Goal: Task Accomplishment & Management: Use online tool/utility

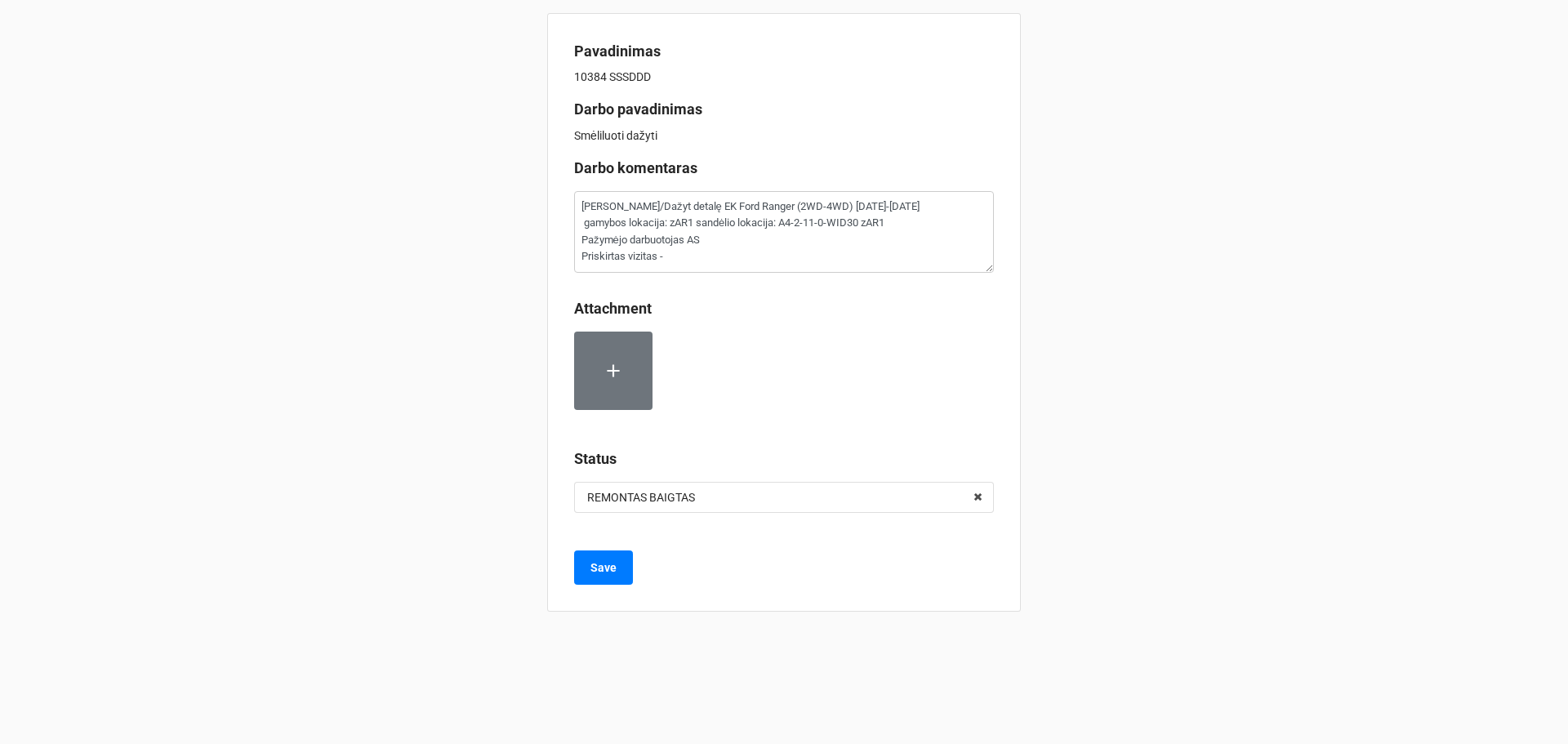
type textarea "x"
drag, startPoint x: 651, startPoint y: 50, endPoint x: 559, endPoint y: 41, distance: 92.4
click at [559, 41] on div "Pavadinimas 10384 SSSDDD Darbo pavadinimas Smėliluoti dažyti Darbo komentaras R…" at bounding box center [784, 312] width 474 height 598
click at [558, 42] on div "Pavadinimas 10384 SSSDDD Darbo pavadinimas Smėliluoti dažyti Darbo komentaras R…" at bounding box center [784, 312] width 474 height 598
click at [592, 58] on b "Pavadinimas" at bounding box center [618, 51] width 86 height 17
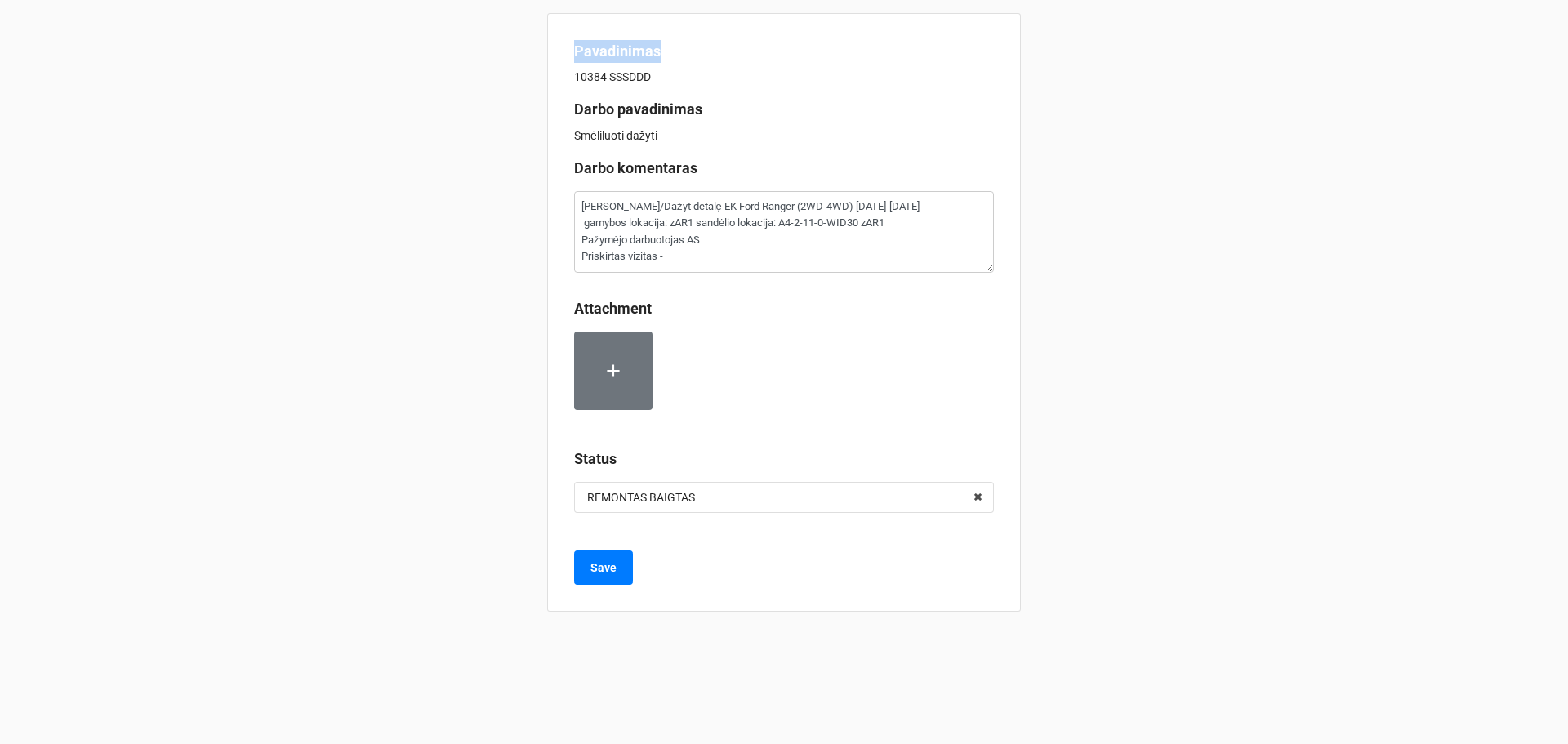
drag, startPoint x: 680, startPoint y: 55, endPoint x: 572, endPoint y: 43, distance: 108.7
click at [572, 43] on div "Pavadinimas 10384 SSSDDD Darbo pavadinimas Smėliluoti dažyti Darbo komentaras R…" at bounding box center [784, 312] width 474 height 598
copy b "Pavadinimas"
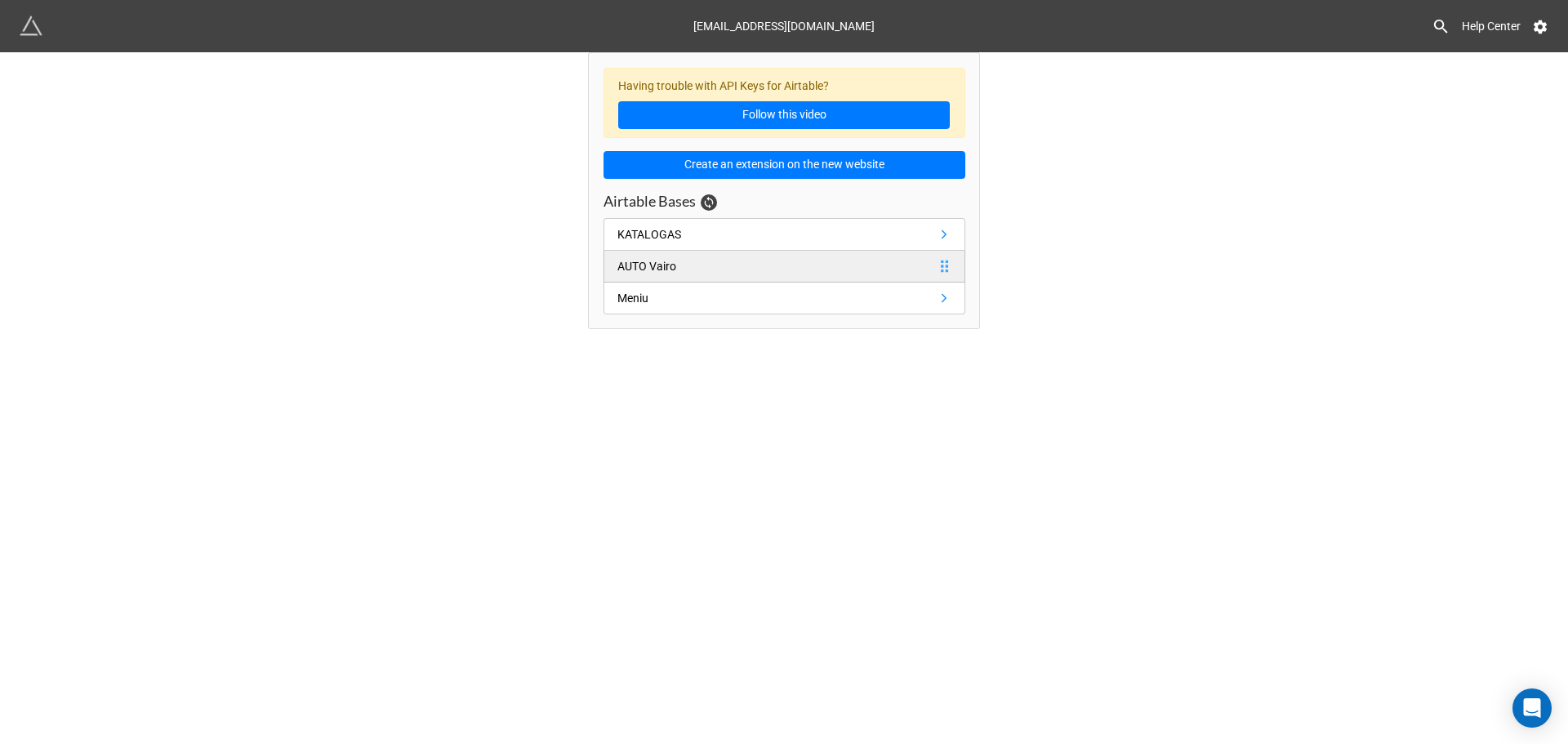
click at [681, 253] on link "AUTO Vairo" at bounding box center [784, 266] width 362 height 32
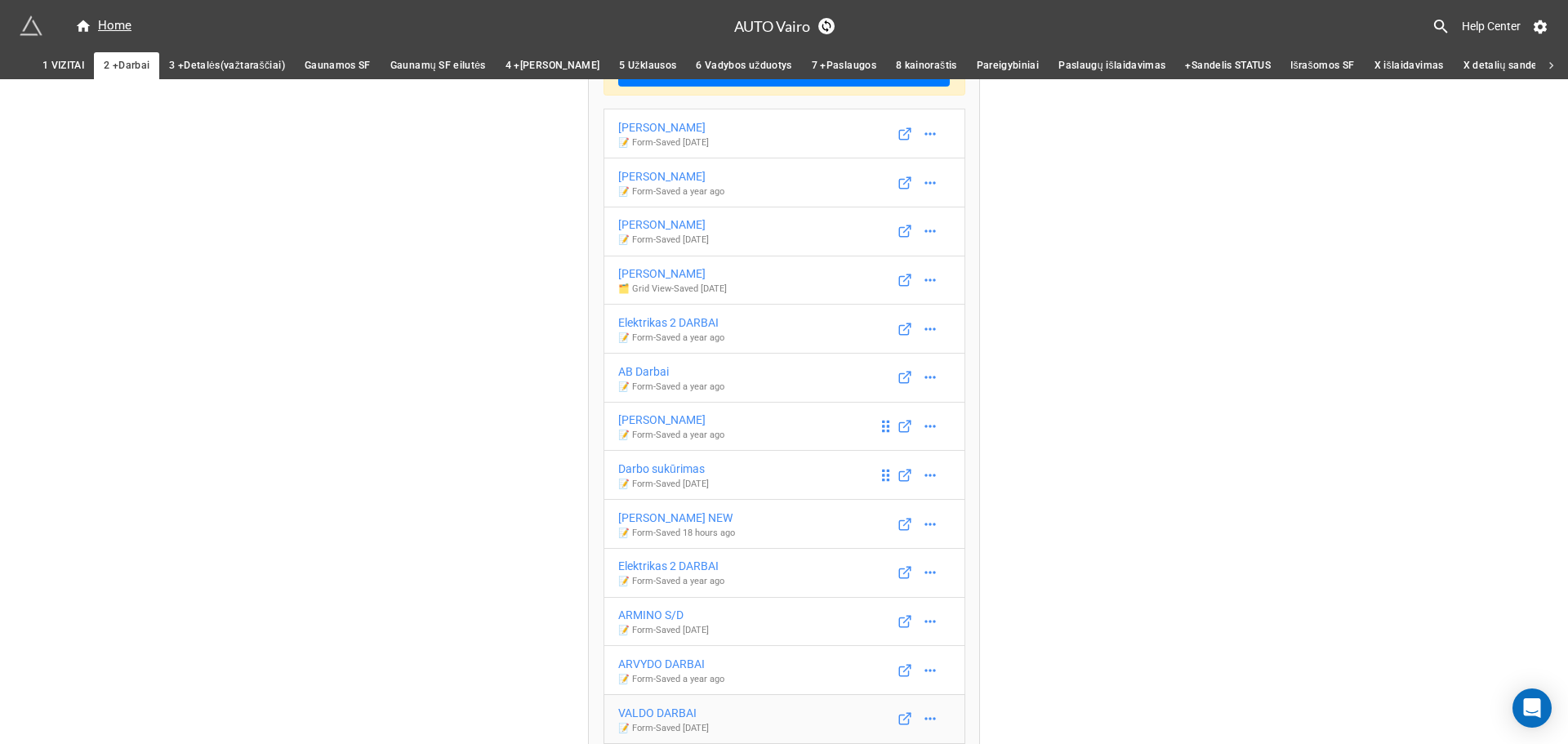
scroll to position [138, 0]
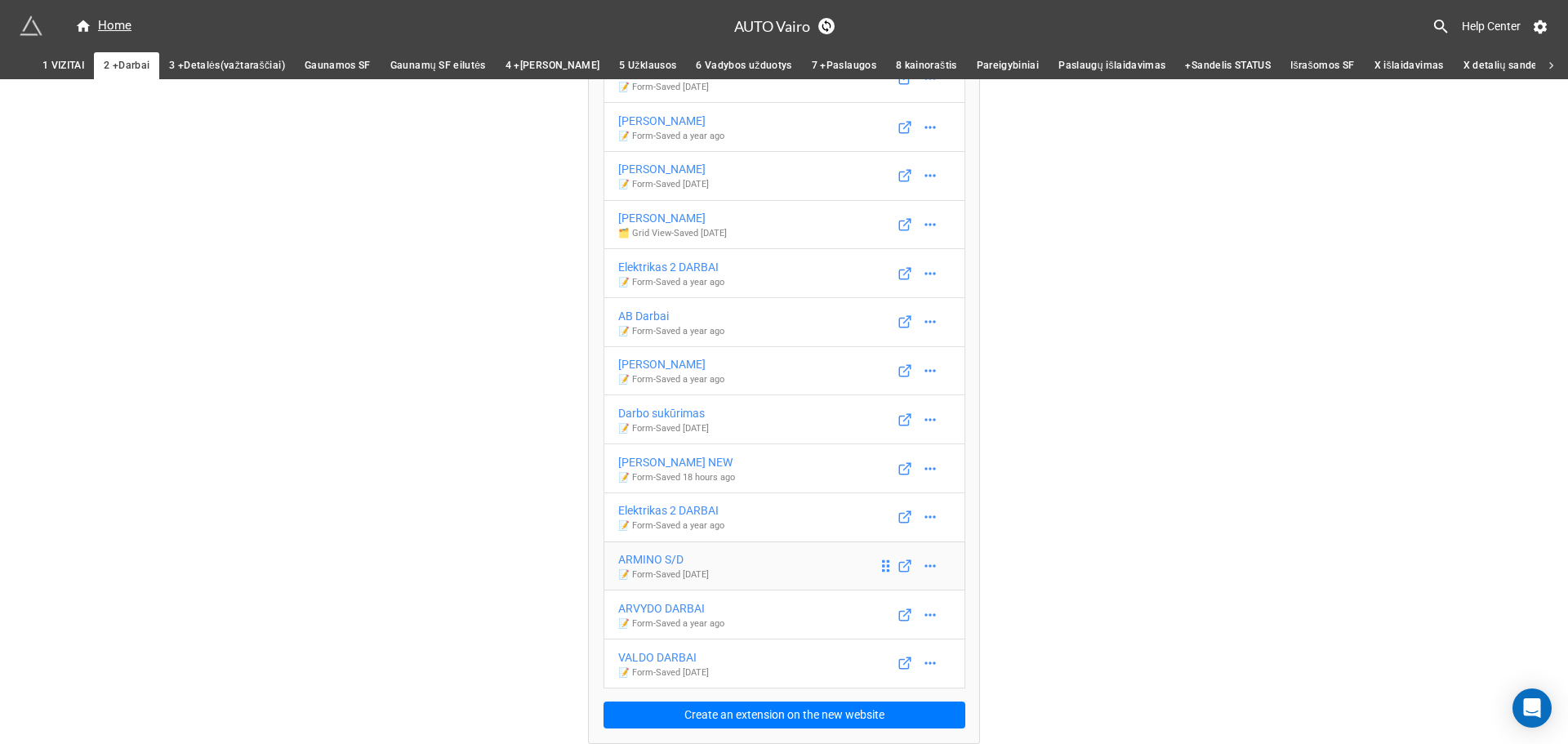
click at [667, 557] on div "ARMINO S/D" at bounding box center [664, 559] width 91 height 18
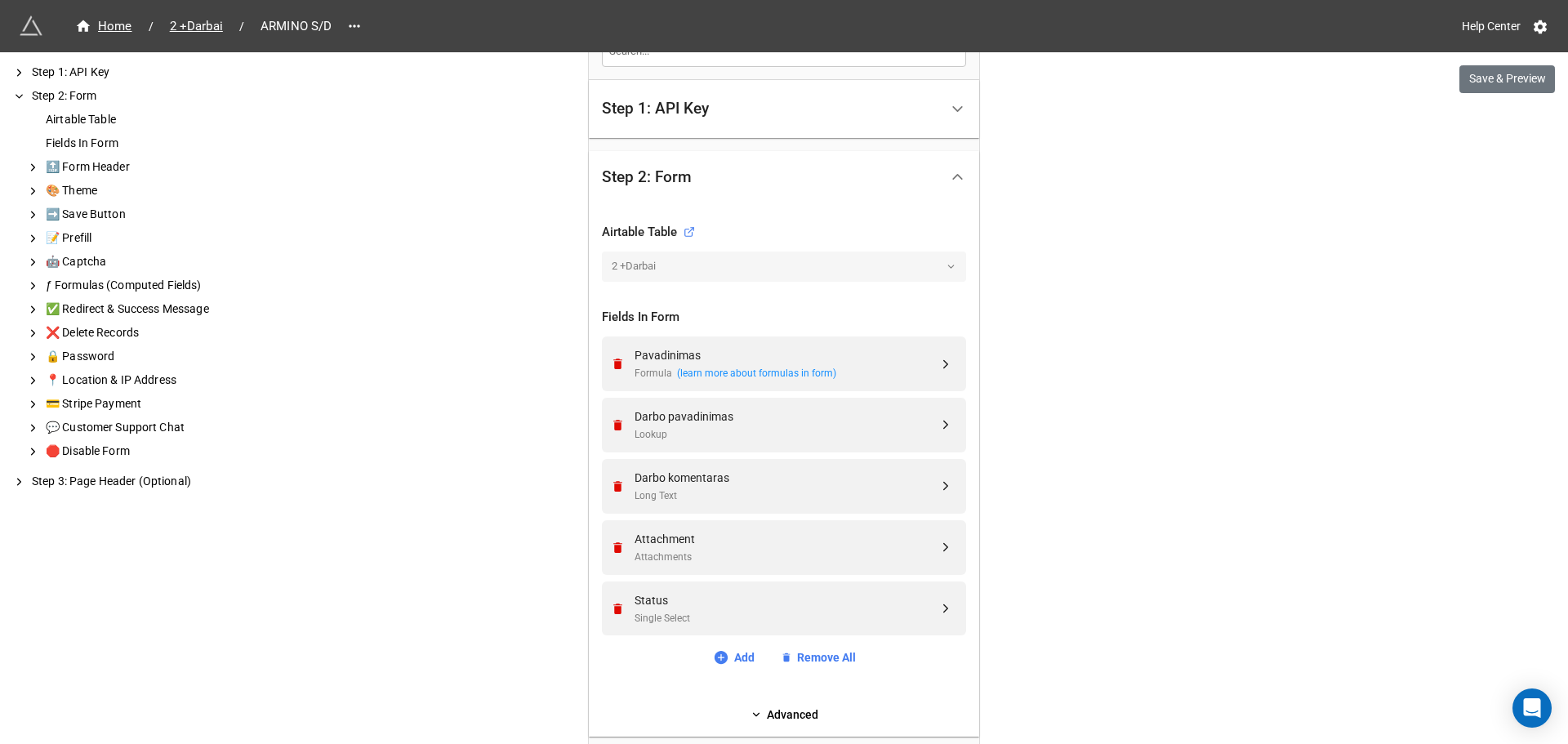
scroll to position [408, 0]
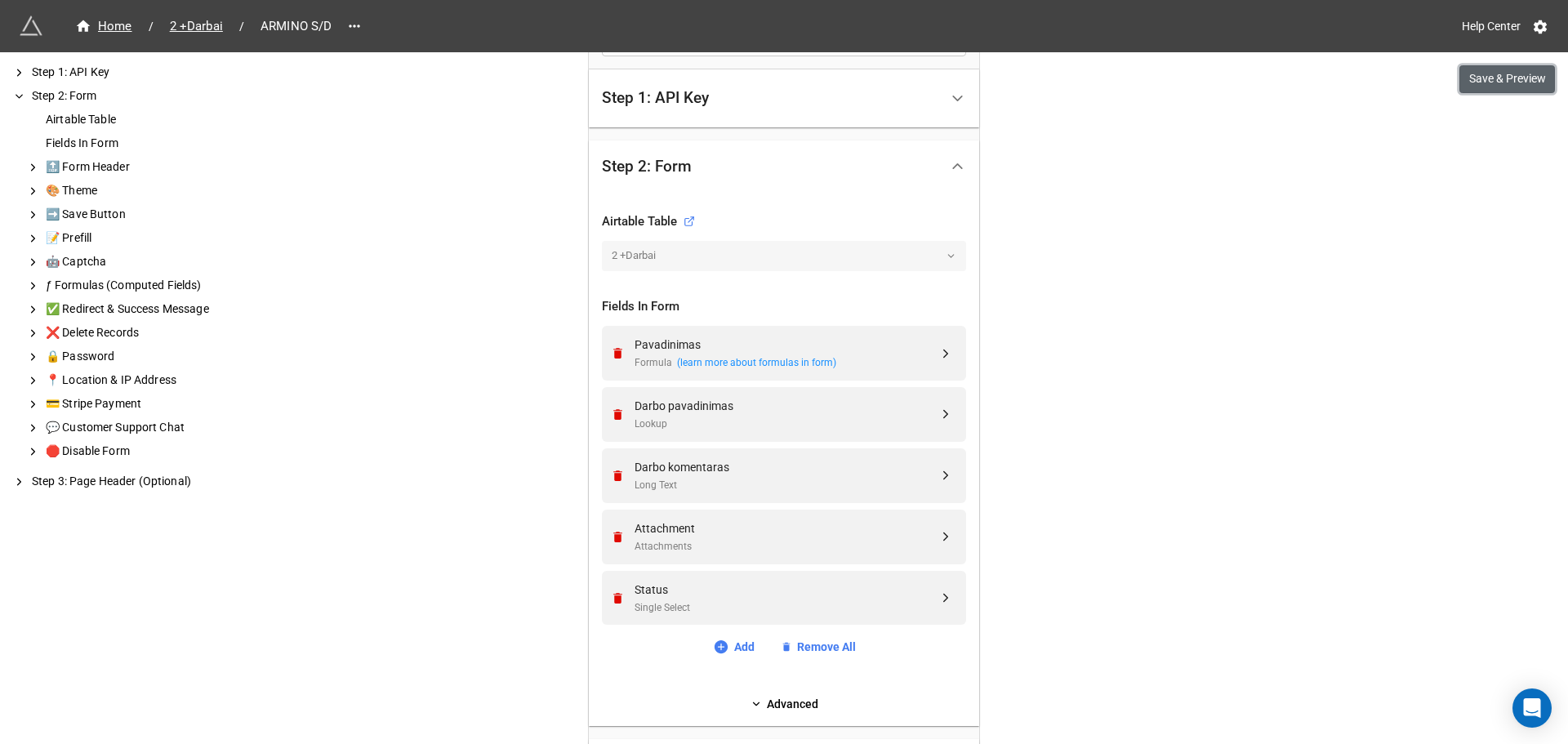
click at [1481, 85] on button "Save & Preview" at bounding box center [1508, 79] width 96 height 28
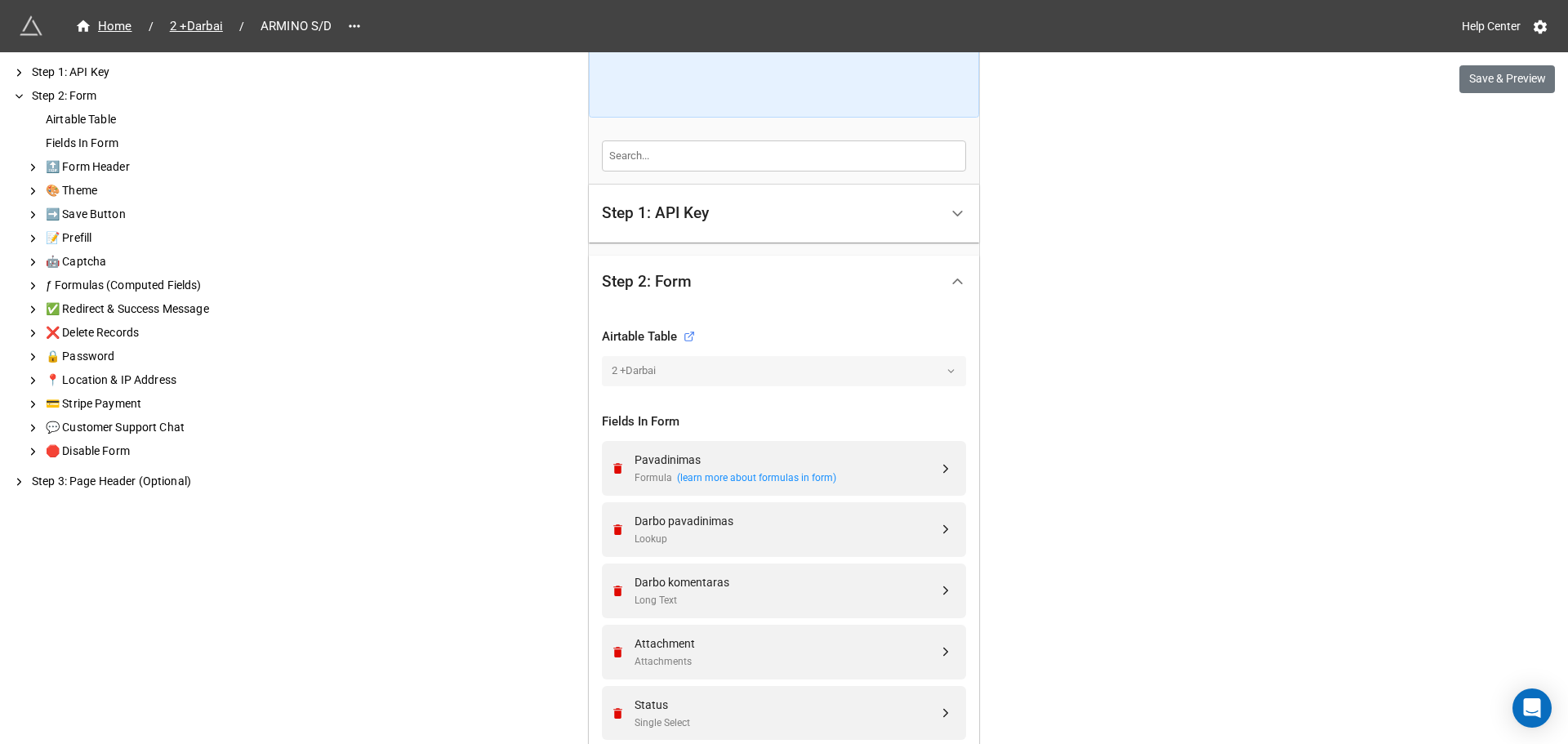
scroll to position [0, 0]
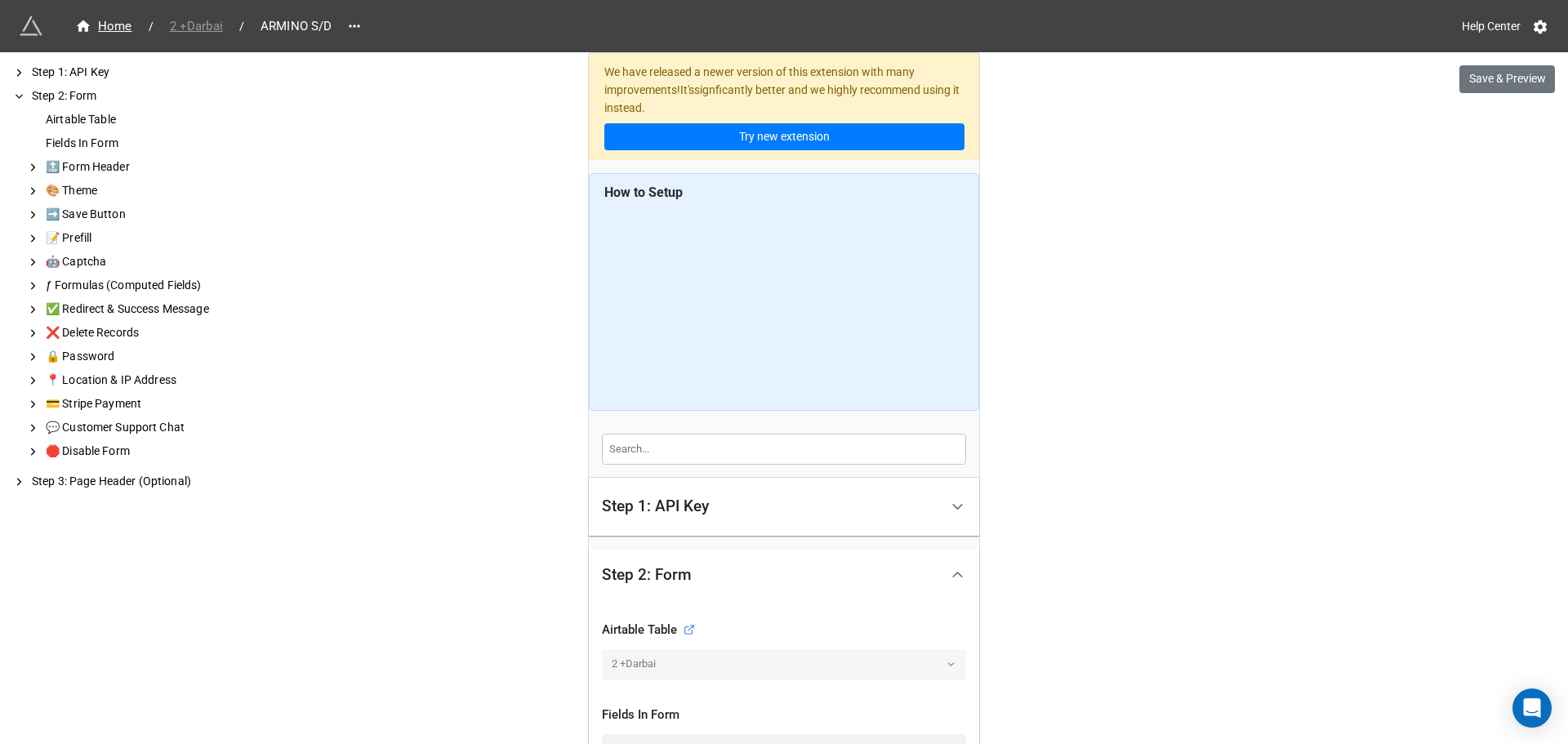
click at [199, 27] on span "2 +Darbai" at bounding box center [196, 27] width 73 height 19
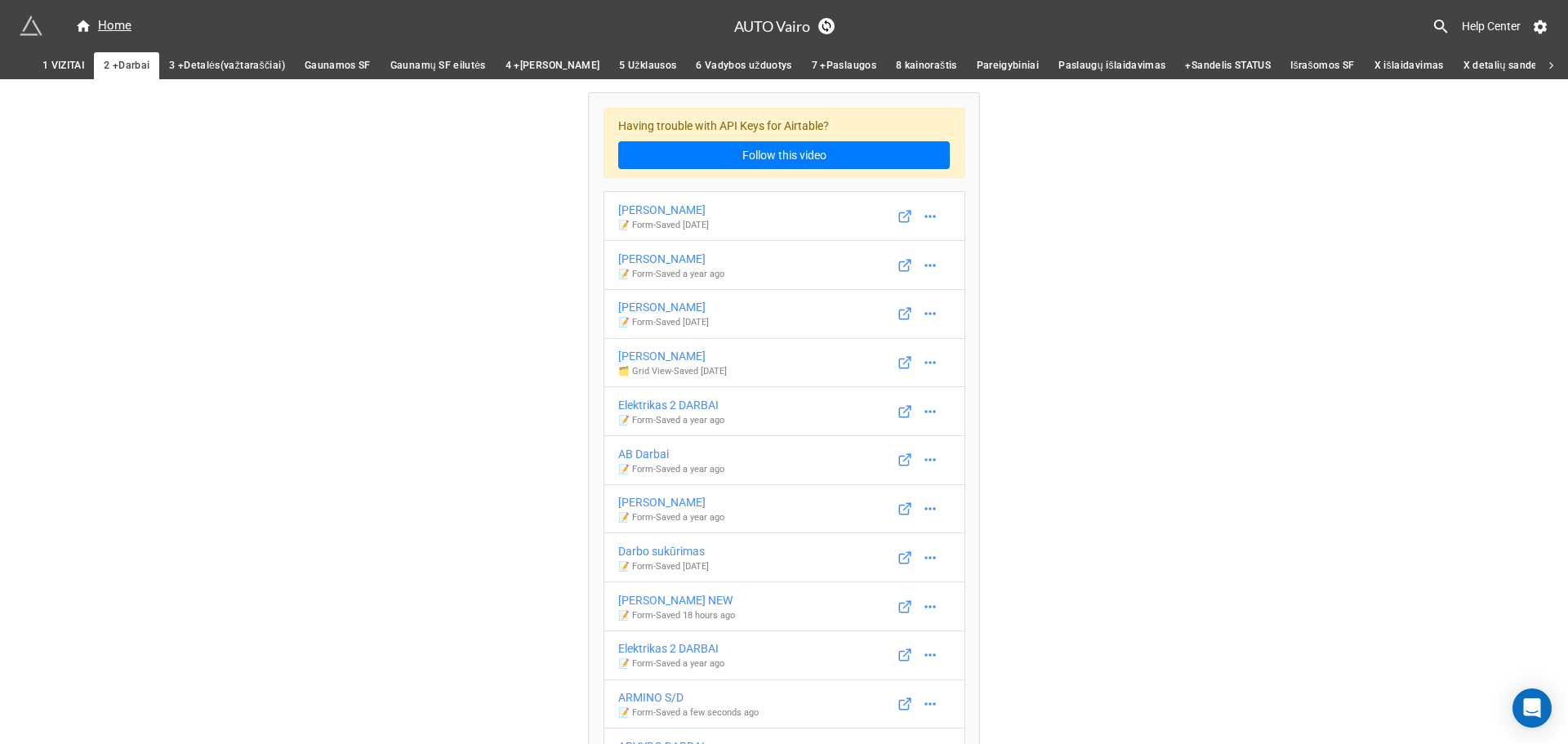
click at [411, 285] on div "Having trouble with API Keys for Airtable? Follow this video [PERSON_NAME] 📝 Fo…" at bounding box center [784, 480] width 1568 height 801
click at [127, 67] on span "2 +Darbai" at bounding box center [126, 66] width 46 height 17
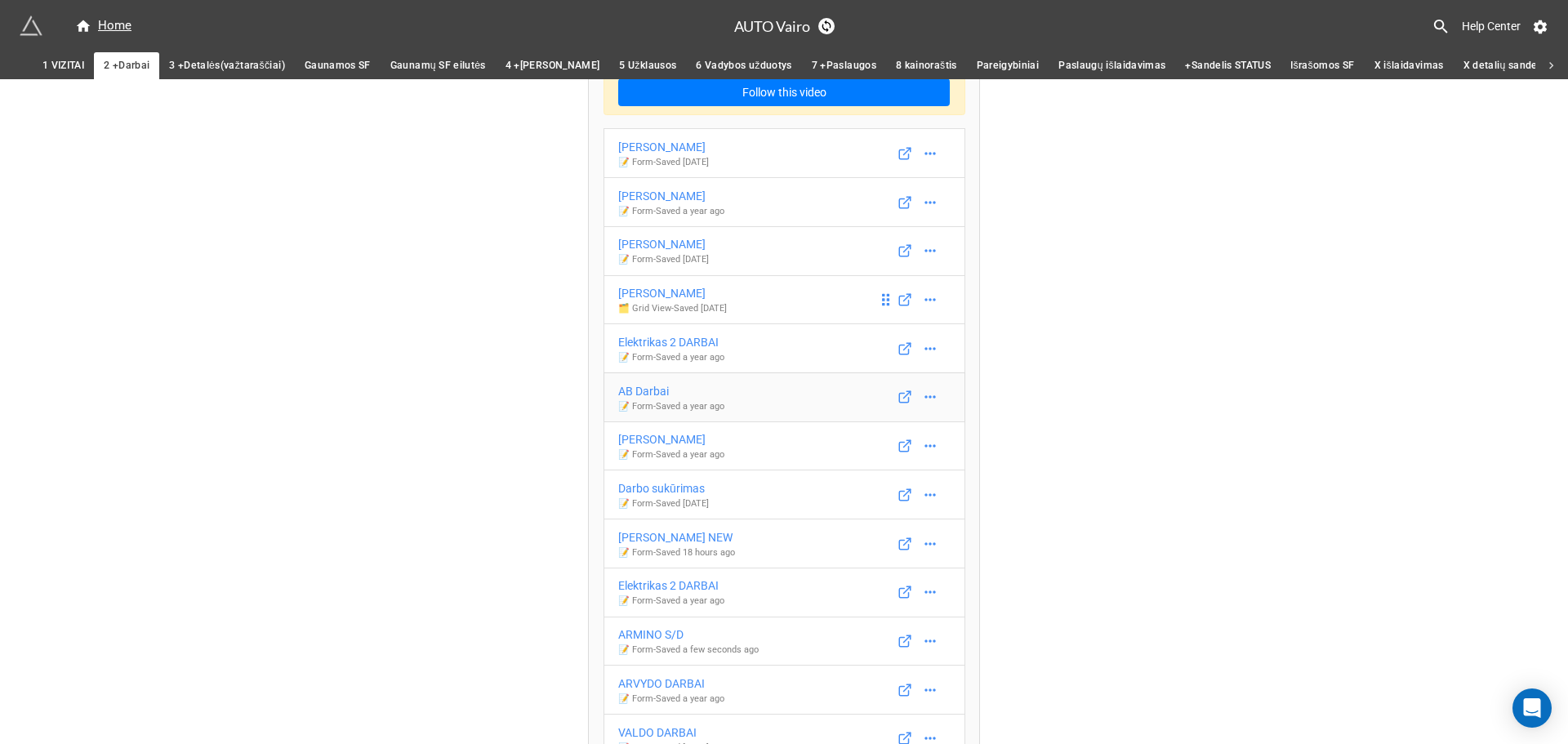
scroll to position [138, 0]
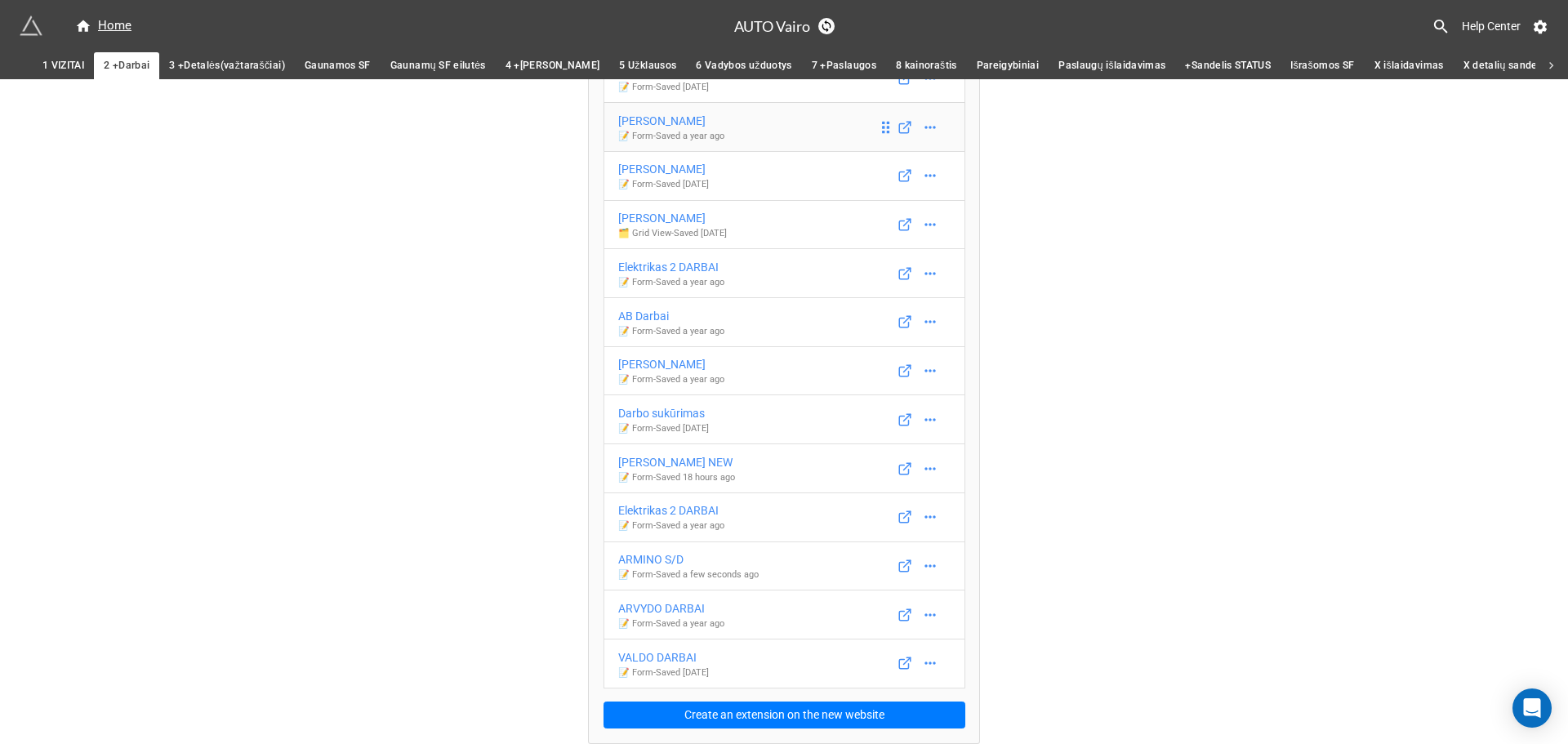
click at [685, 124] on div "[PERSON_NAME]" at bounding box center [671, 121] width 106 height 18
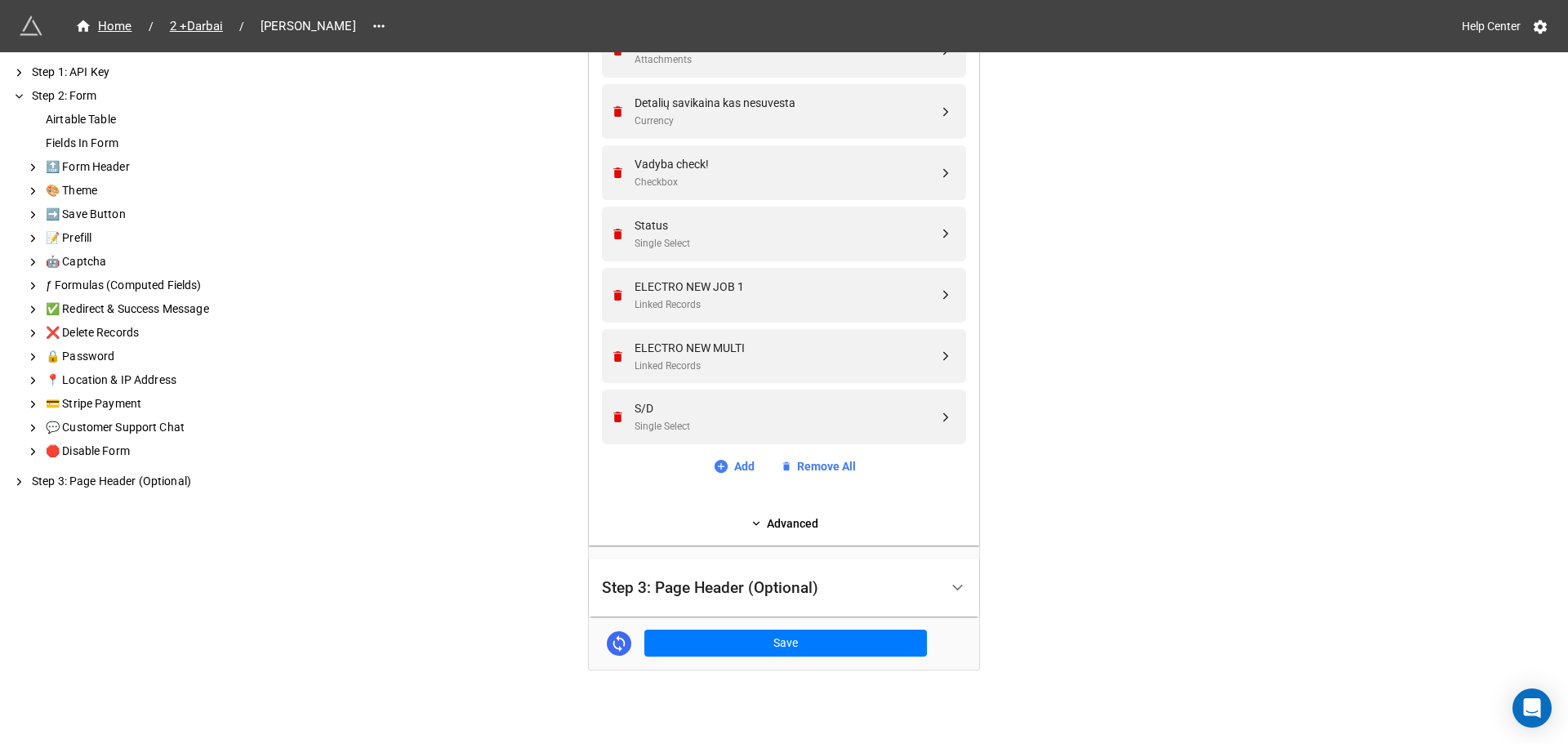
scroll to position [1817, 0]
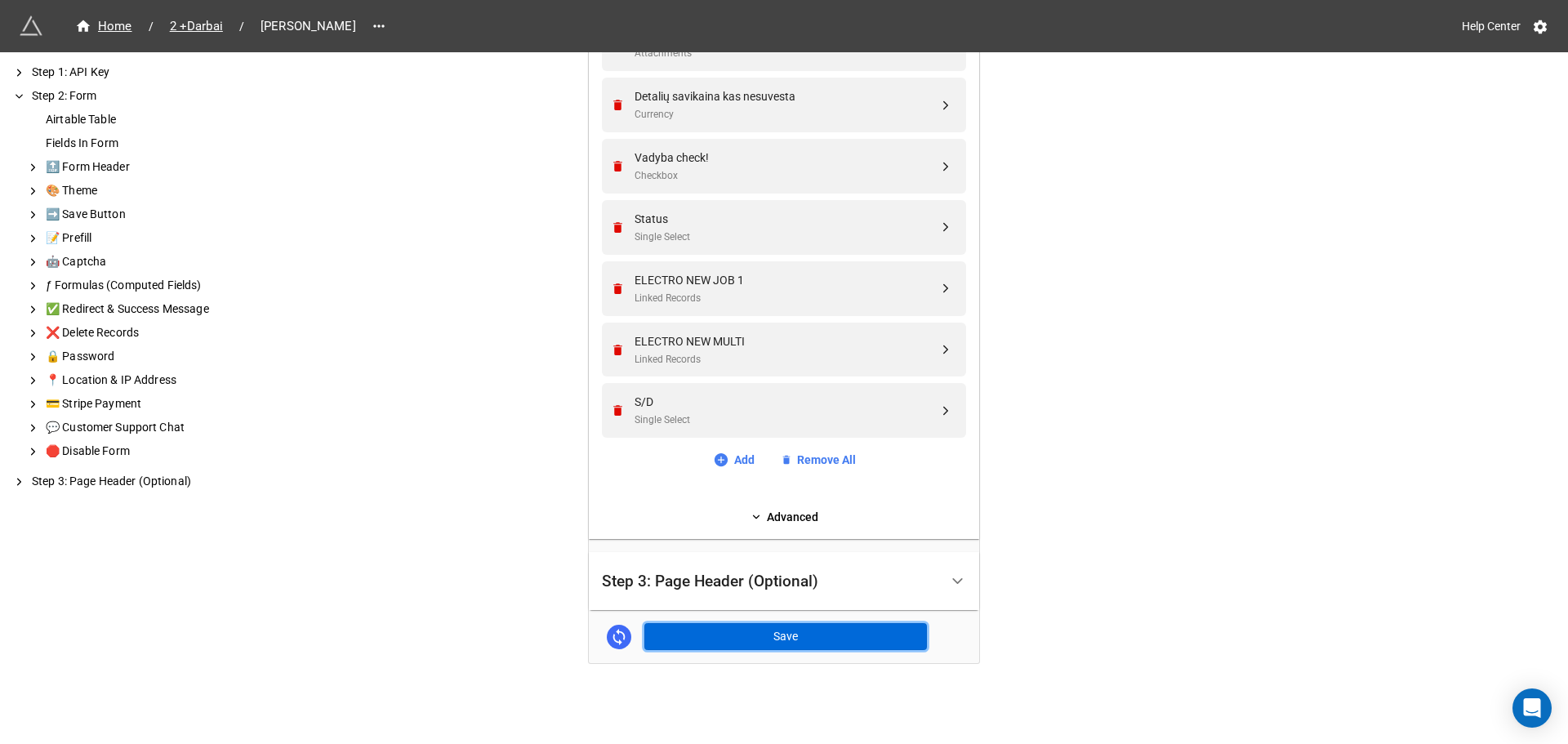
click at [848, 624] on button "Save" at bounding box center [785, 637] width 283 height 28
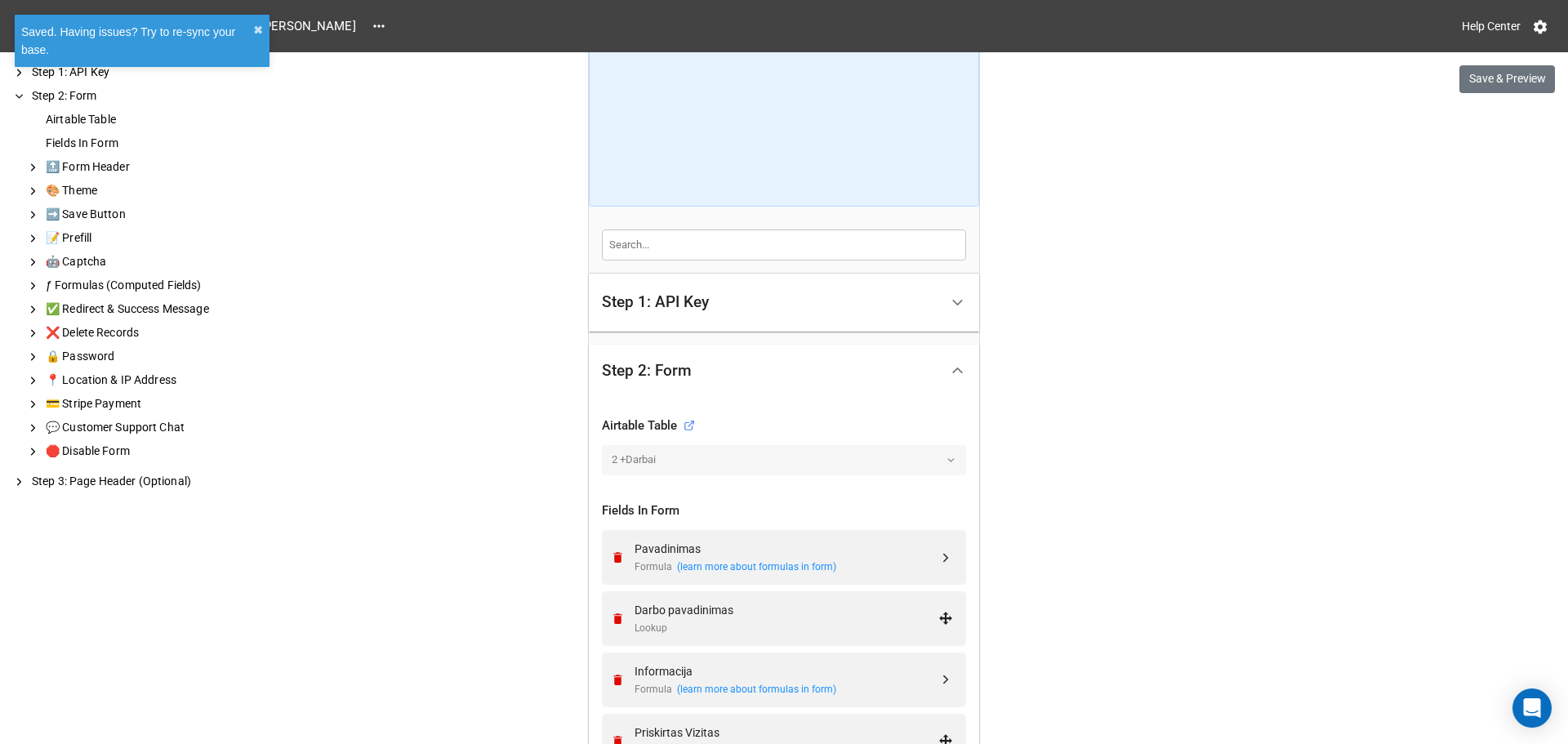
scroll to position [572, 0]
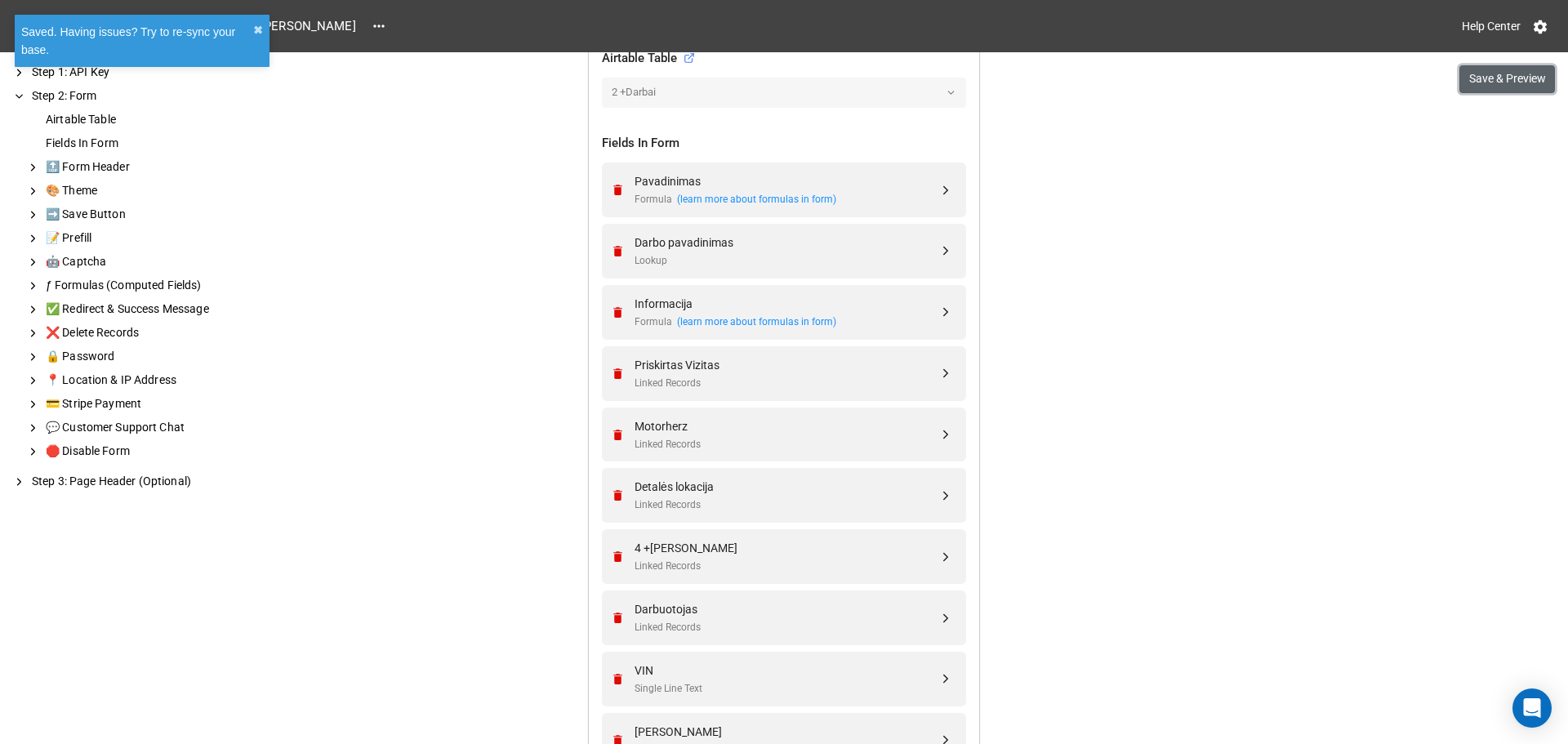
click at [1517, 80] on button "Save & Preview" at bounding box center [1508, 79] width 96 height 28
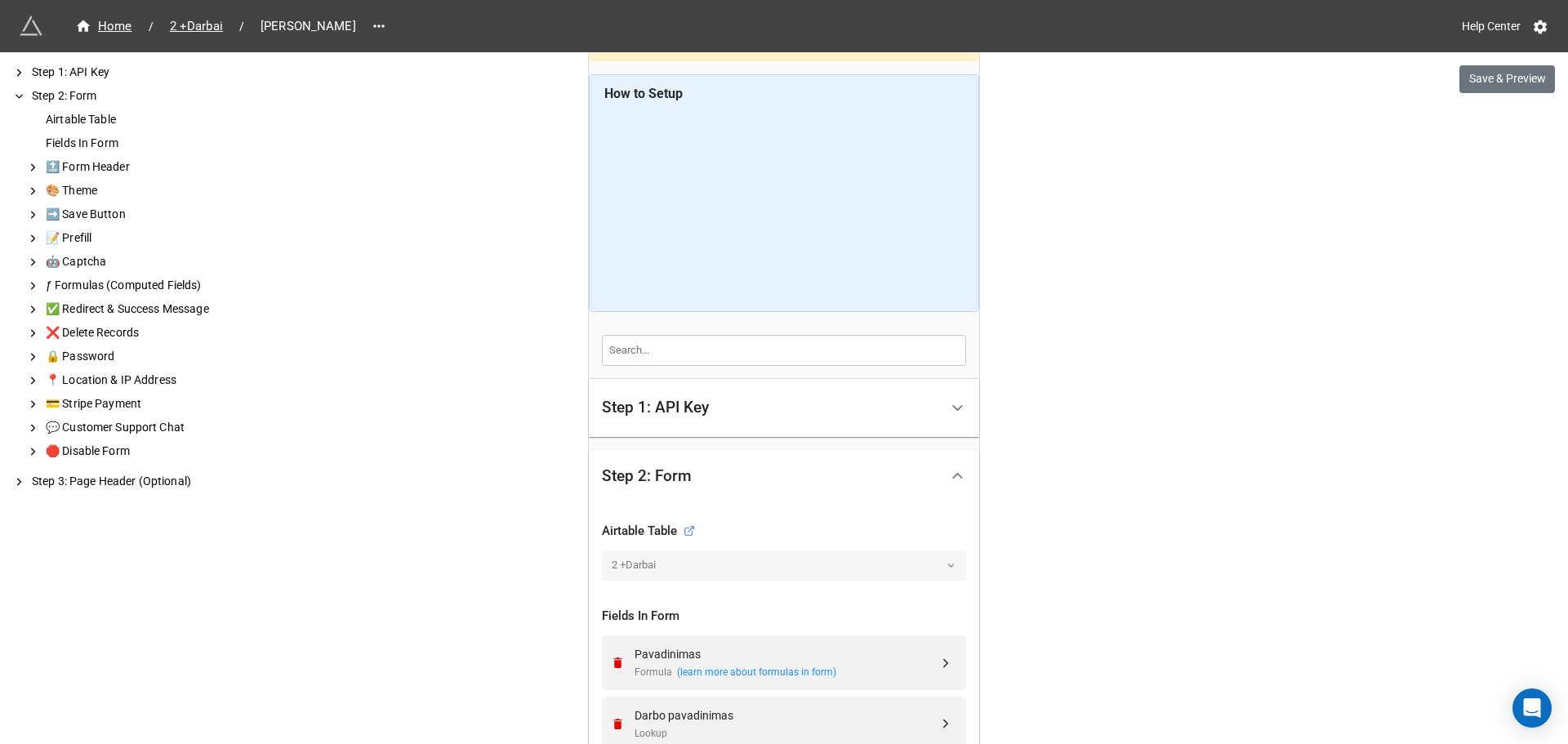
scroll to position [0, 0]
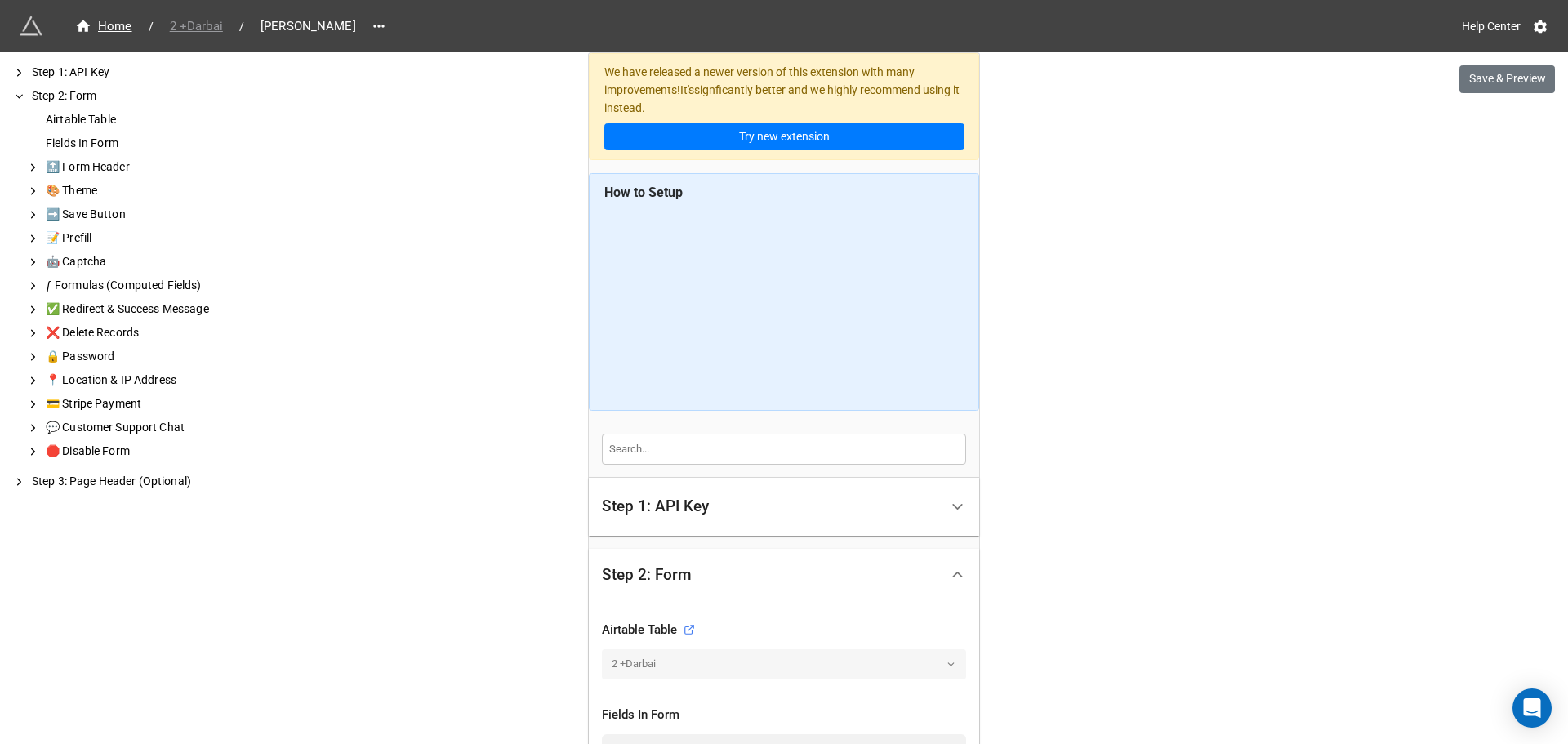
click at [214, 35] on span "2 +Darbai" at bounding box center [196, 27] width 73 height 19
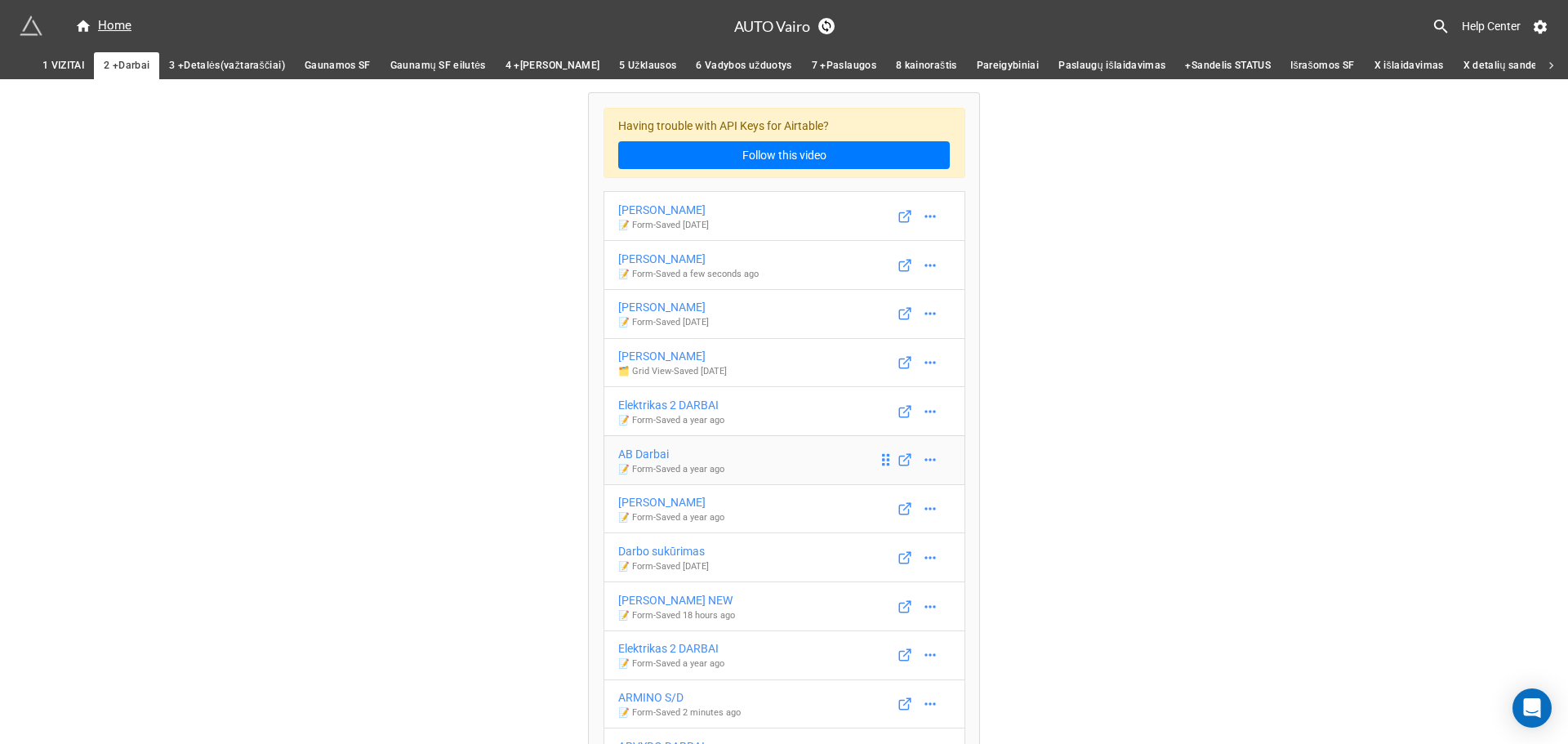
click at [640, 459] on div "AB Darbai" at bounding box center [671, 454] width 106 height 18
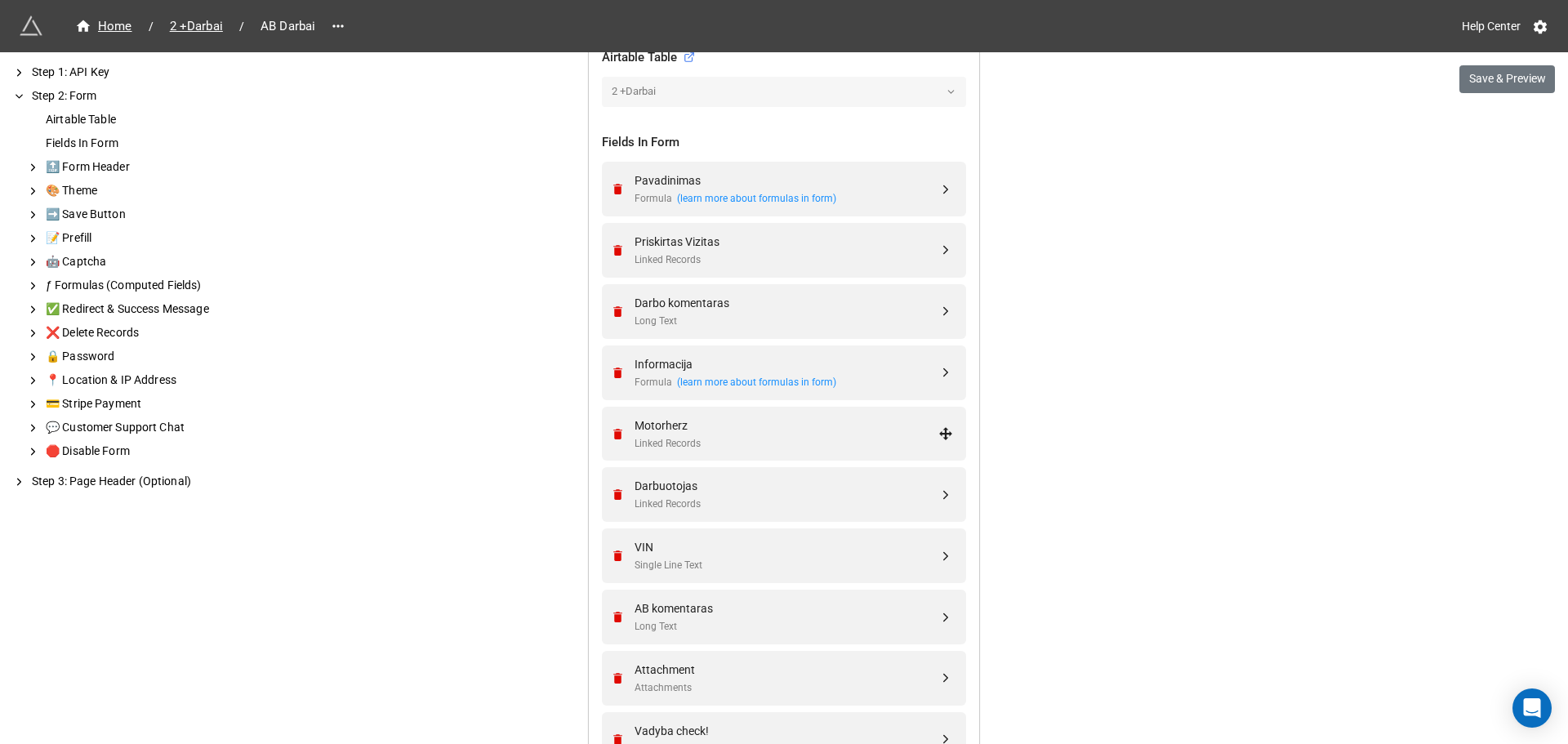
scroll to position [572, 0]
click at [207, 31] on span "2 +Darbai" at bounding box center [196, 27] width 73 height 19
